Goal: Information Seeking & Learning: Check status

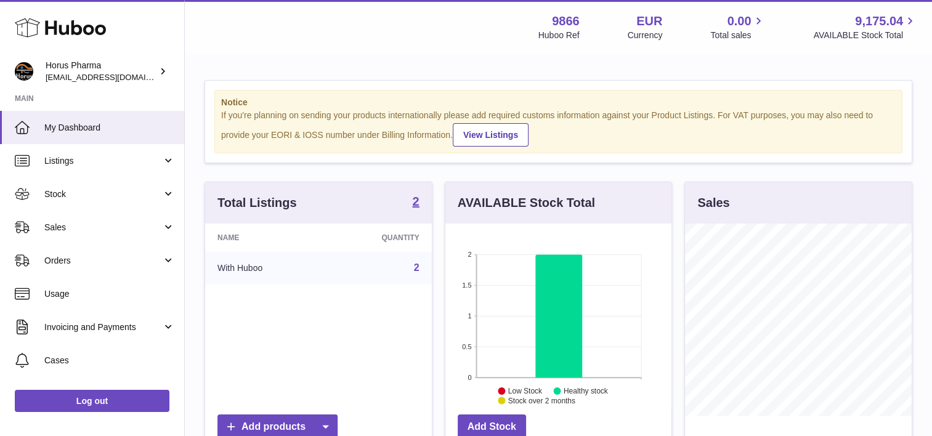
scroll to position [192, 227]
click at [99, 236] on link "Sales" at bounding box center [92, 227] width 184 height 33
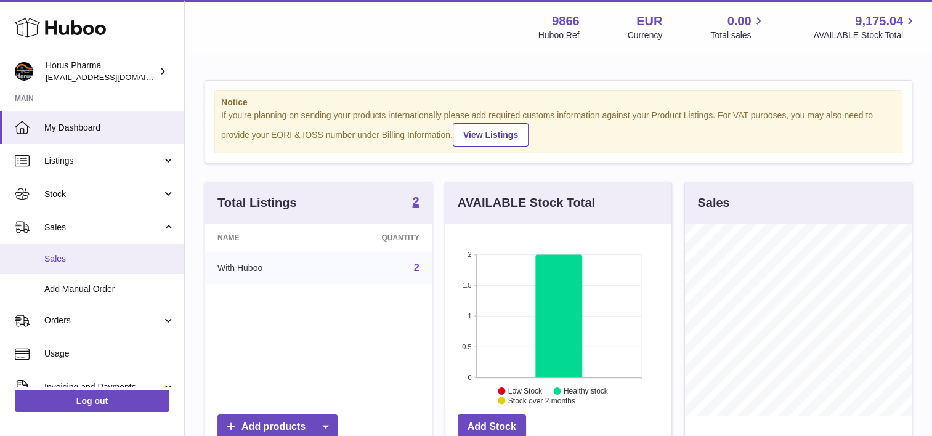
click at [93, 262] on span "Sales" at bounding box center [109, 259] width 131 height 12
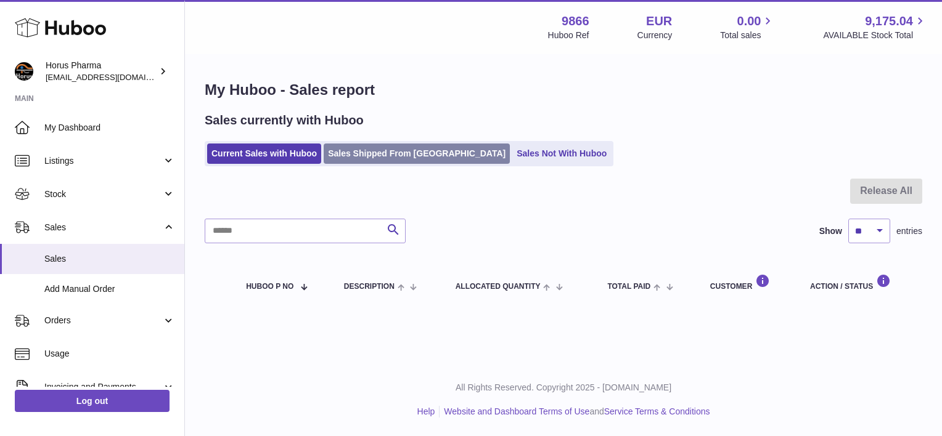
click at [340, 150] on link "Sales Shipped From [GEOGRAPHIC_DATA]" at bounding box center [417, 154] width 186 height 20
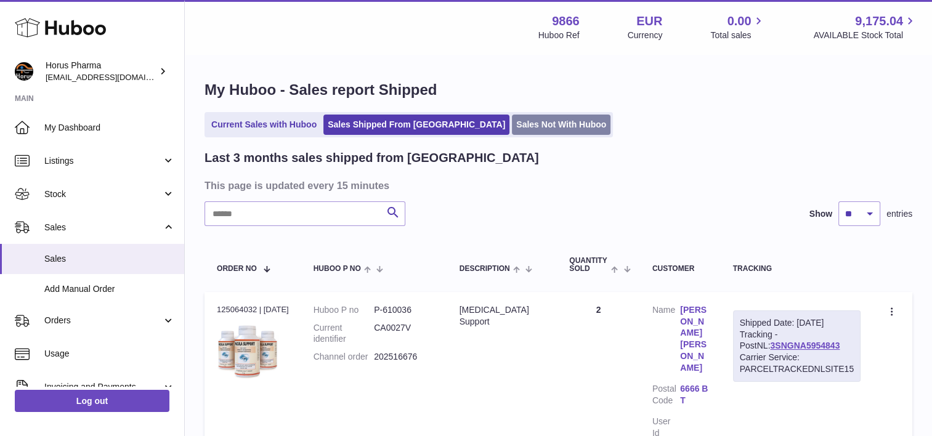
click at [512, 115] on link "Sales Not With Huboo" at bounding box center [561, 125] width 99 height 20
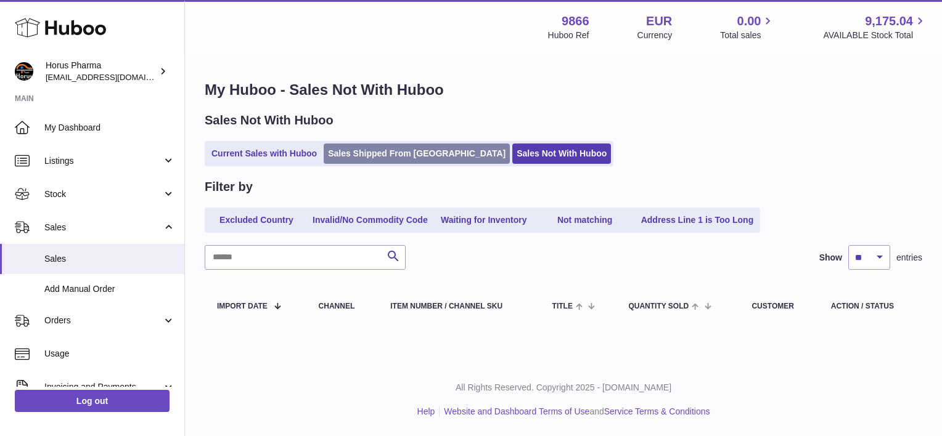
click at [407, 157] on link "Sales Shipped From [GEOGRAPHIC_DATA]" at bounding box center [417, 154] width 186 height 20
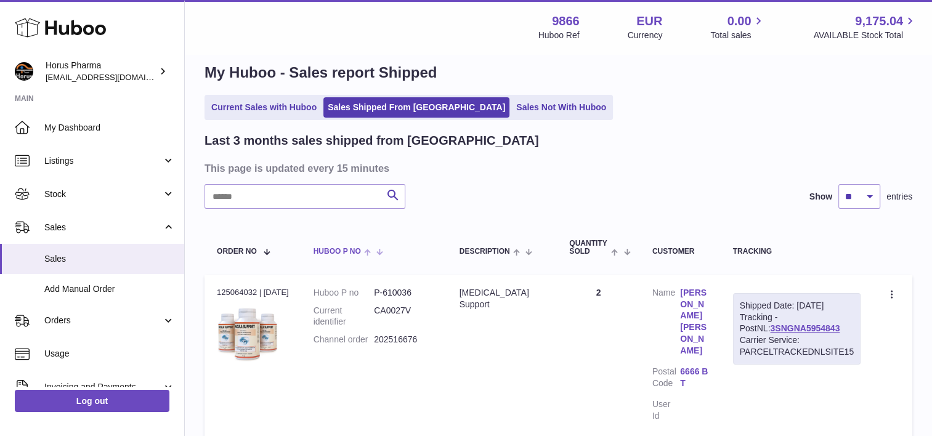
scroll to position [17, 0]
click at [512, 106] on link "Sales Not With Huboo" at bounding box center [561, 107] width 99 height 20
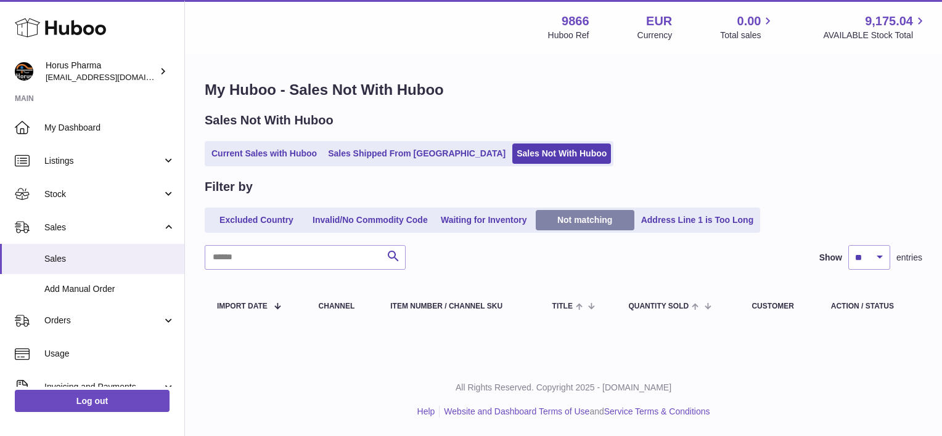
click at [622, 218] on link "Not matching" at bounding box center [585, 220] width 99 height 20
click at [529, 227] on link "Waiting for Inventory" at bounding box center [484, 220] width 99 height 20
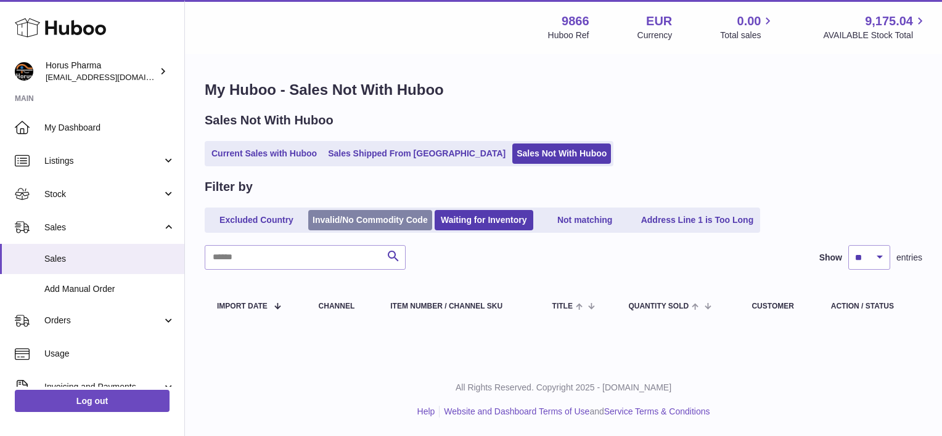
click at [372, 214] on link "Invalid/No Commodity Code" at bounding box center [370, 220] width 124 height 20
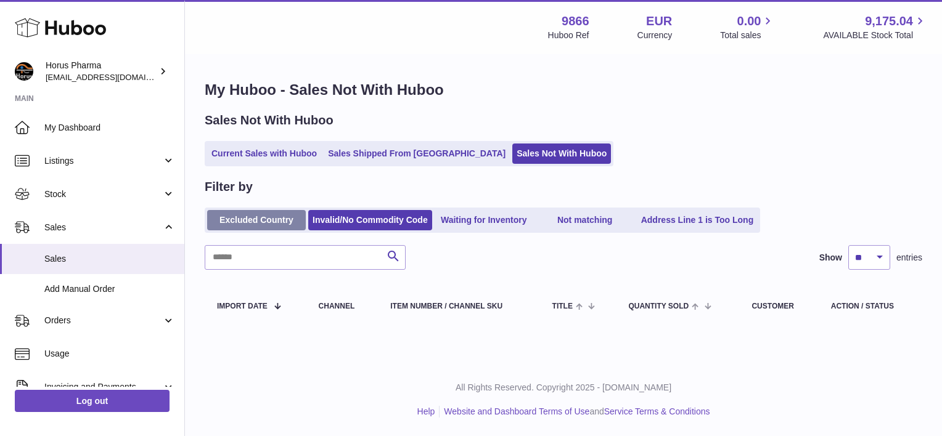
click at [255, 217] on link "Excluded Country" at bounding box center [256, 220] width 99 height 20
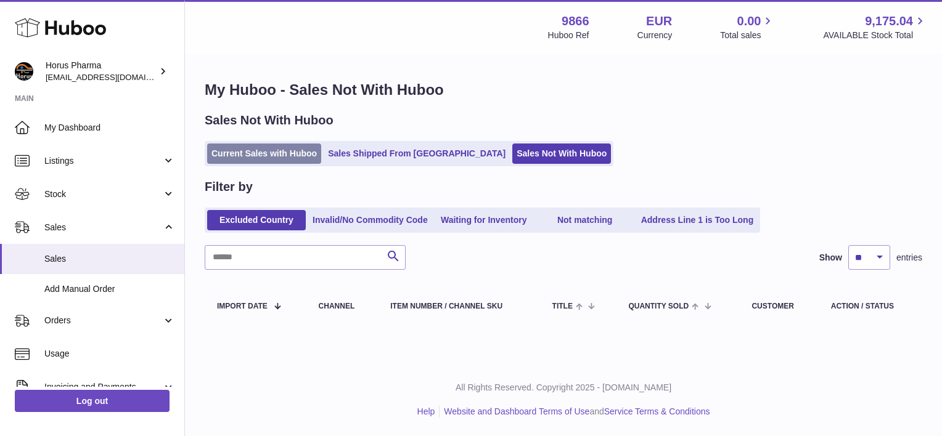
click at [254, 161] on link "Current Sales with Huboo" at bounding box center [264, 154] width 114 height 20
